Goal: Download file/media

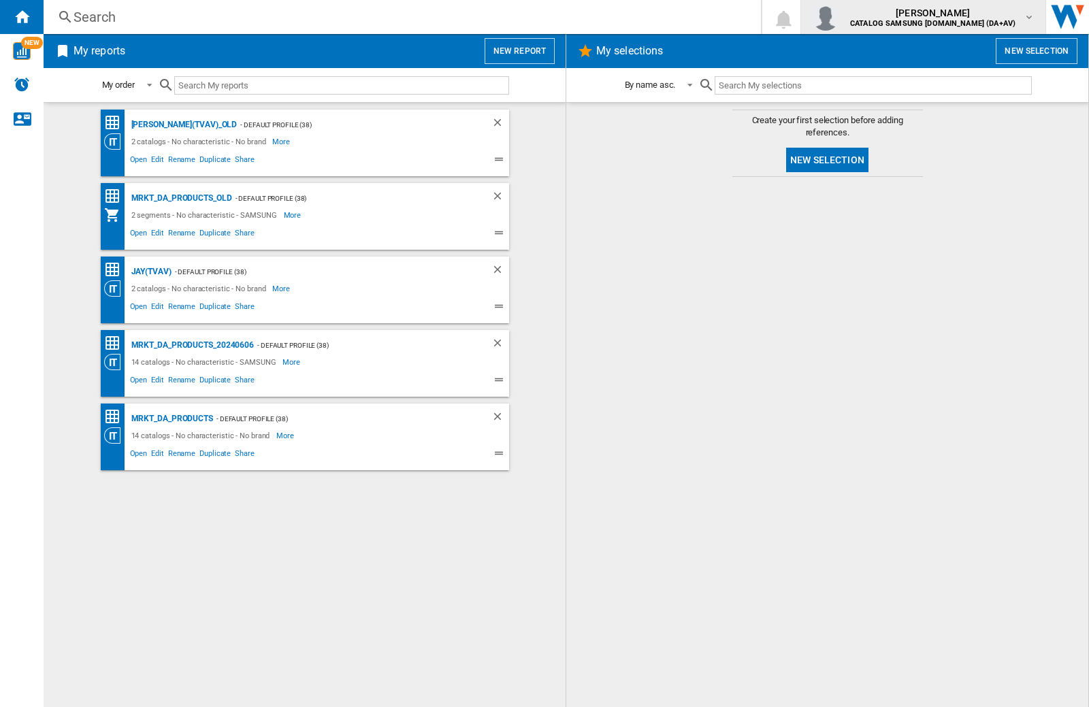
click at [839, 17] on img "button" at bounding box center [825, 16] width 27 height 27
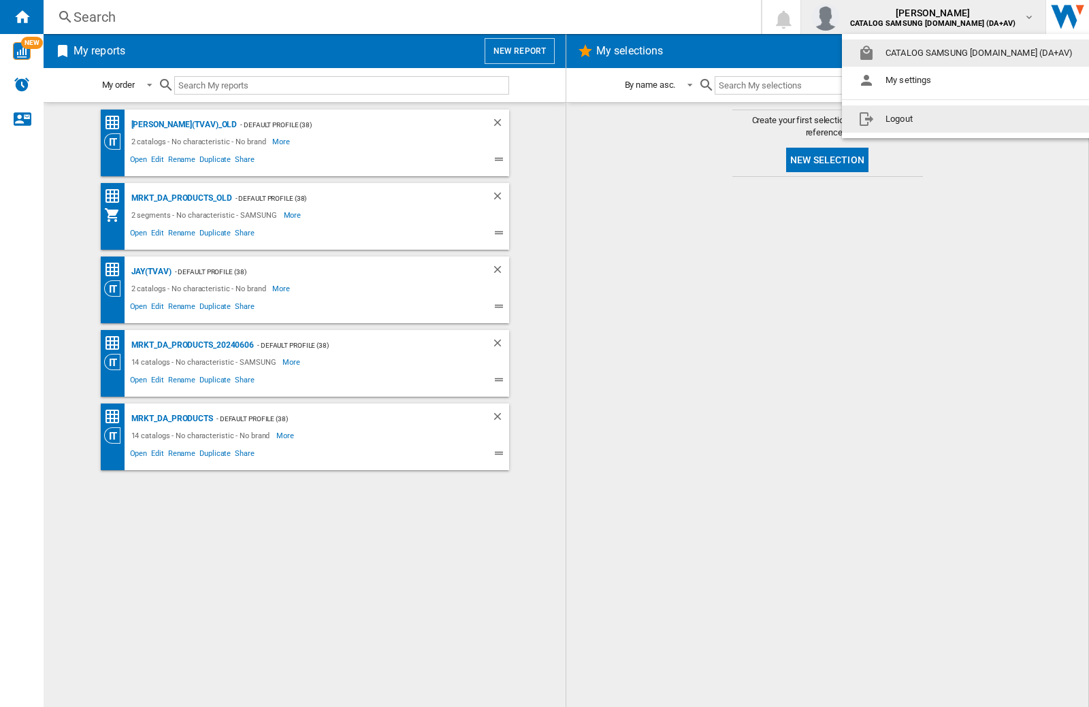
click at [947, 119] on button "Logout" at bounding box center [968, 118] width 252 height 27
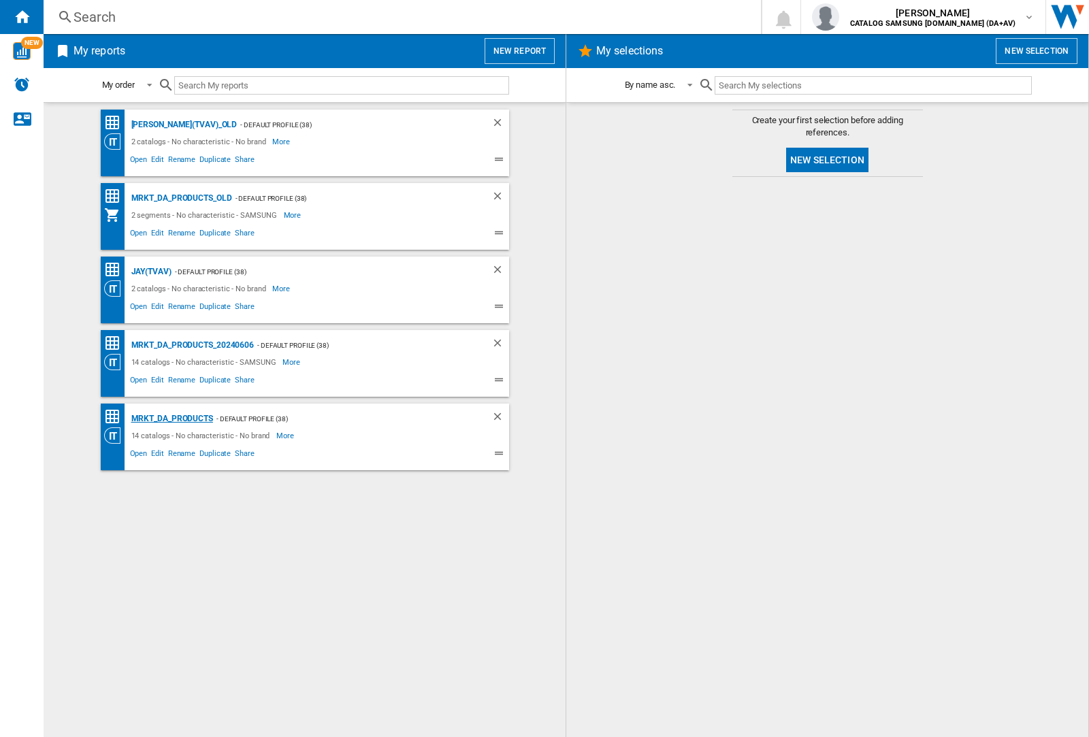
click at [171, 418] on div "MRKT_DA_PRODUCTS" at bounding box center [170, 418] width 85 height 17
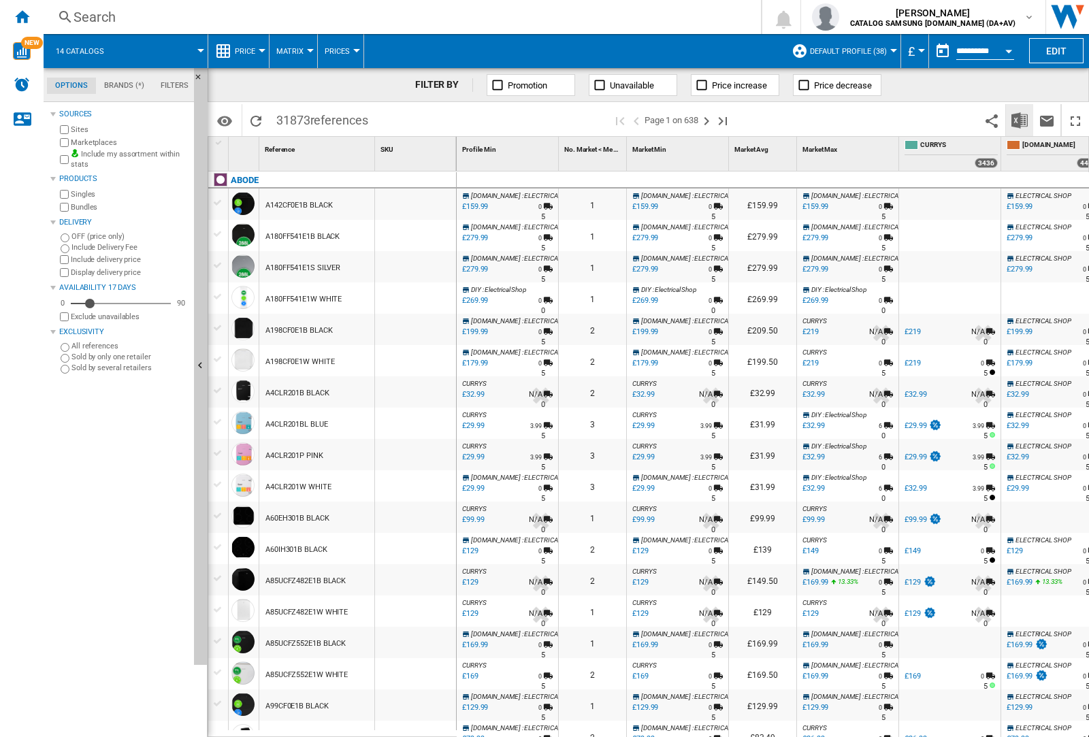
click at [1019, 119] on img "Download in Excel" at bounding box center [1019, 120] width 16 height 16
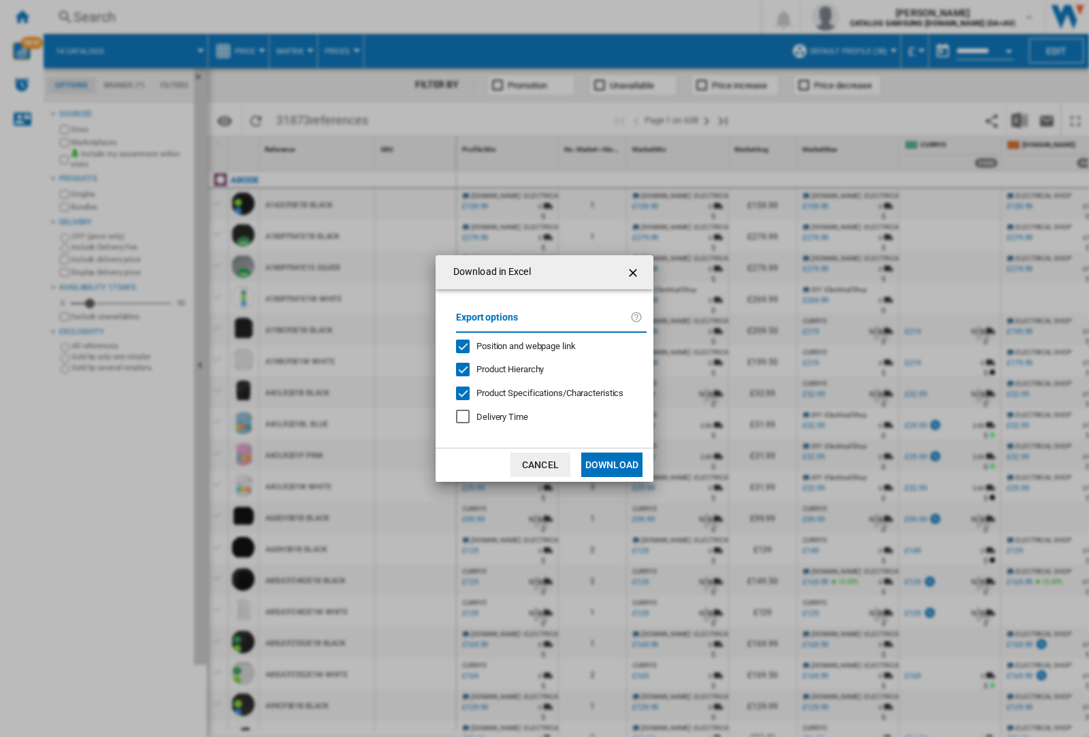
click at [517, 346] on span "Position and webpage link" at bounding box center [525, 346] width 99 height 10
click at [612, 465] on button "Download" at bounding box center [611, 465] width 61 height 24
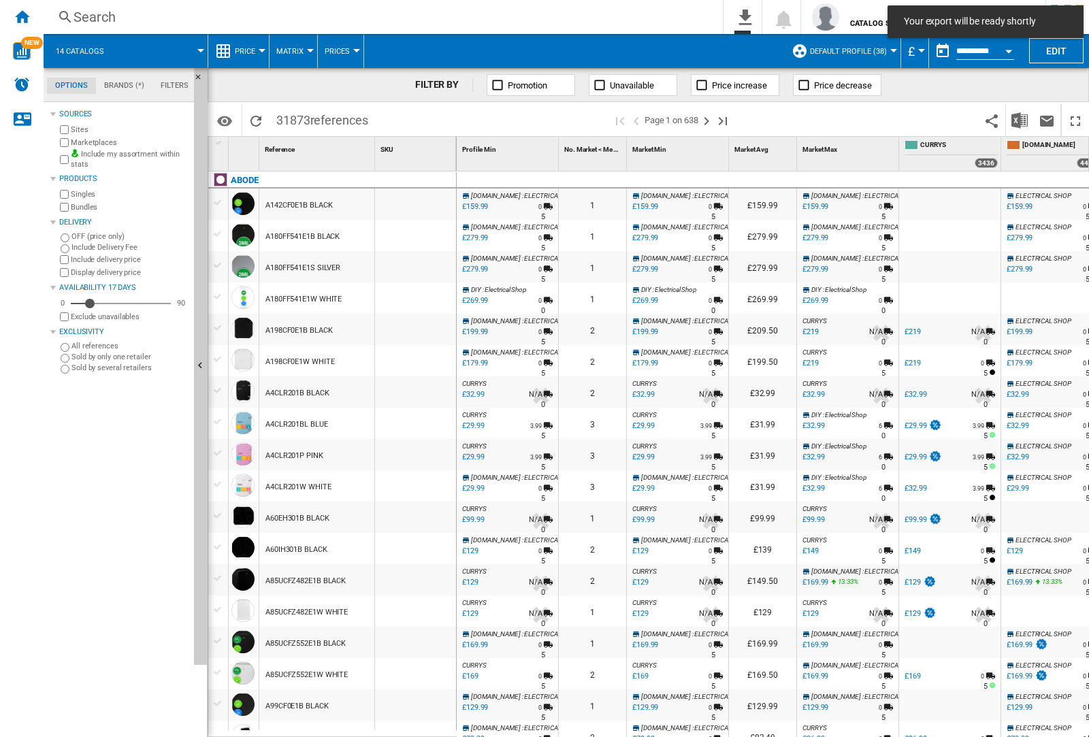
click at [424, 233] on div at bounding box center [415, 235] width 81 height 31
